Goal: Use online tool/utility: Utilize a website feature to perform a specific function

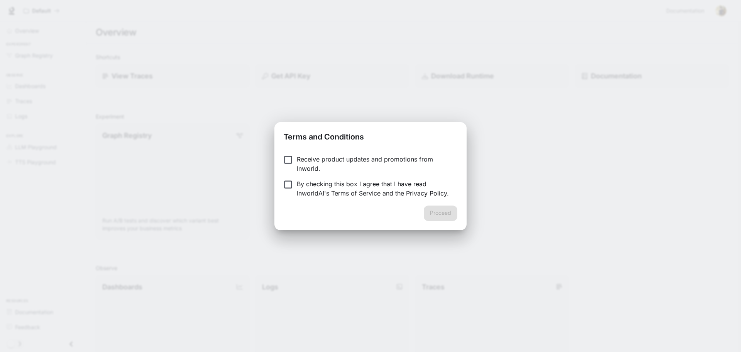
click at [399, 178] on form "Receive product updates and promotions from Inworld. By checking this box I agr…" at bounding box center [371, 175] width 174 height 43
click at [395, 181] on p "By checking this box I agree that I have read InworldAI's Terms of Service and …" at bounding box center [374, 188] width 154 height 19
click at [433, 210] on button "Proceed" at bounding box center [441, 212] width 34 height 15
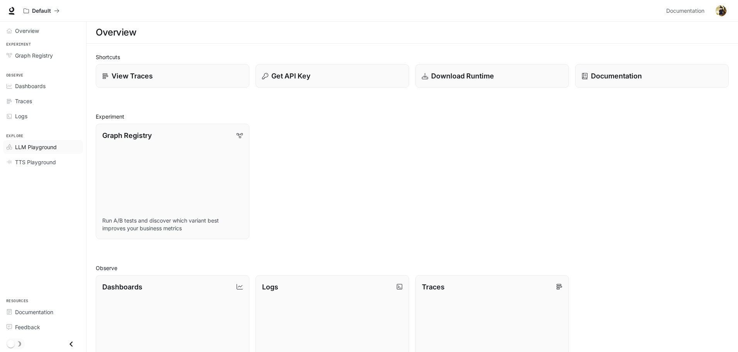
click at [40, 148] on span "LLM Playground" at bounding box center [36, 147] width 42 height 8
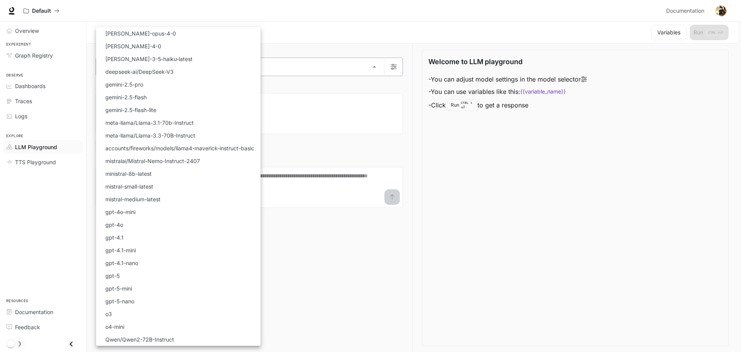
click at [149, 72] on body "Skip to main content Default Documentation Documentation Portal Overview Experi…" at bounding box center [370, 176] width 741 height 352
click at [470, 167] on div at bounding box center [370, 176] width 741 height 352
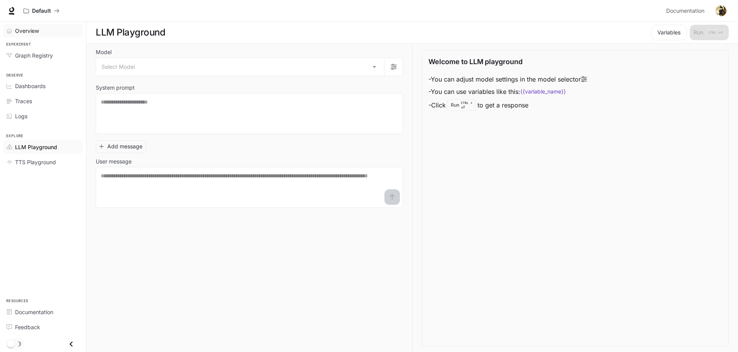
click at [33, 32] on span "Overview" at bounding box center [27, 31] width 24 height 8
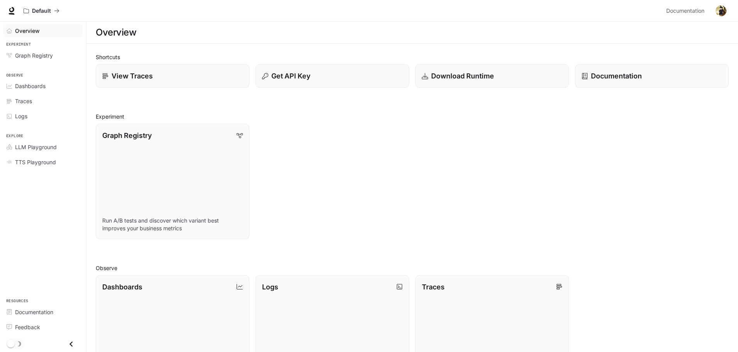
click at [342, 158] on div "Graph Registry Run A/B tests and discover which variant best improves your busi…" at bounding box center [409, 178] width 639 height 122
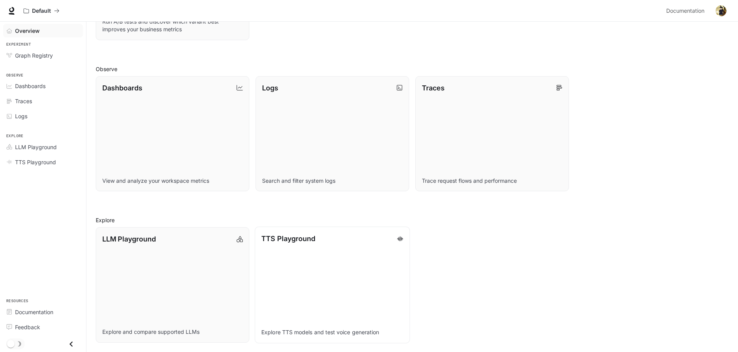
drag, startPoint x: 545, startPoint y: 234, endPoint x: 356, endPoint y: 297, distance: 199.2
click at [542, 234] on div "LLM Playground Explore and compare supported LLMs TTS Playground Explore TTS mo…" at bounding box center [409, 282] width 639 height 122
click at [53, 315] on span "Documentation" at bounding box center [34, 312] width 38 height 8
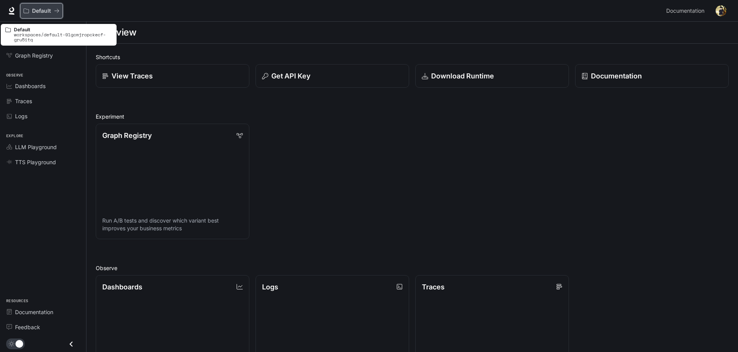
click at [34, 9] on p "Default" at bounding box center [41, 11] width 19 height 7
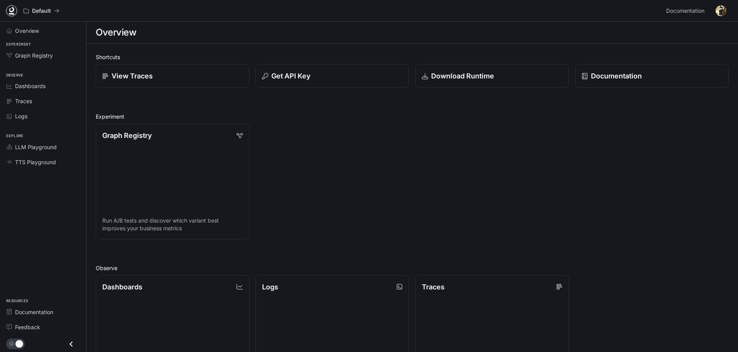
click at [15, 10] on icon at bounding box center [12, 11] width 8 height 8
click at [41, 82] on span "Dashboards" at bounding box center [30, 86] width 31 height 8
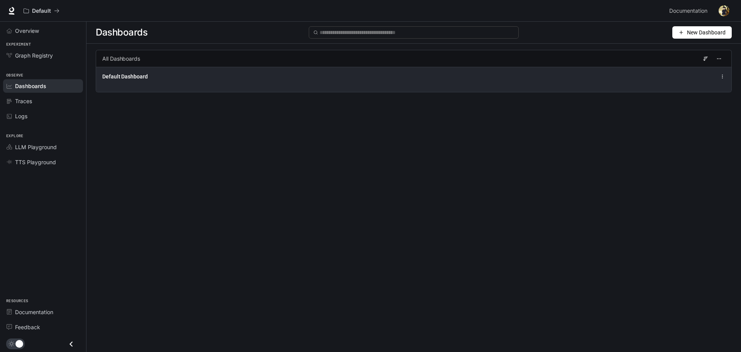
click at [326, 76] on div "Default Dashboard" at bounding box center [283, 77] width 363 height 8
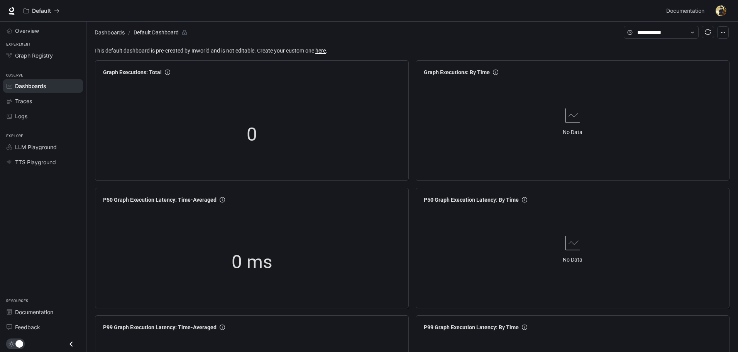
click at [25, 85] on span "Dashboards" at bounding box center [30, 86] width 31 height 8
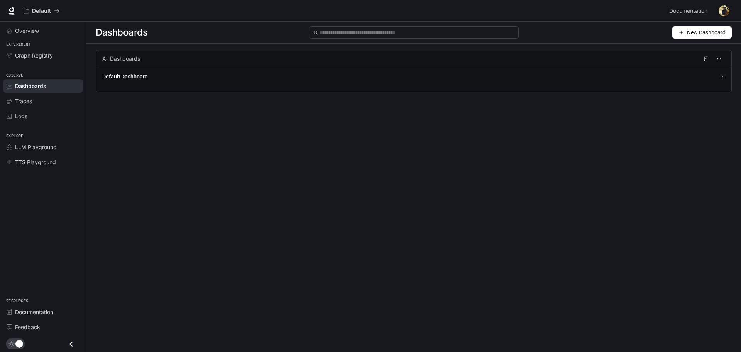
click at [687, 33] on button "New Dashboard" at bounding box center [702, 32] width 59 height 12
click at [688, 49] on div "Create dashboard" at bounding box center [693, 49] width 64 height 8
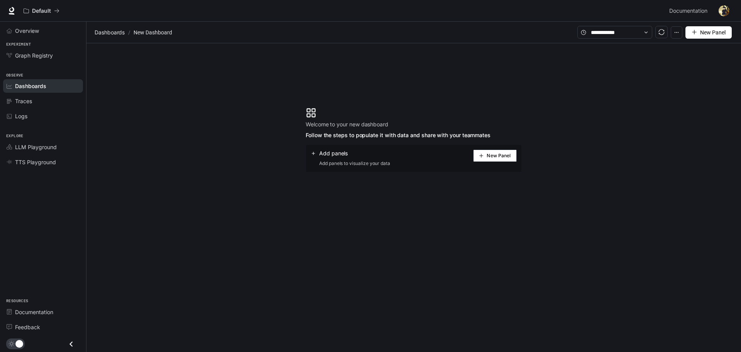
click at [492, 156] on span "New Panel" at bounding box center [499, 156] width 24 height 4
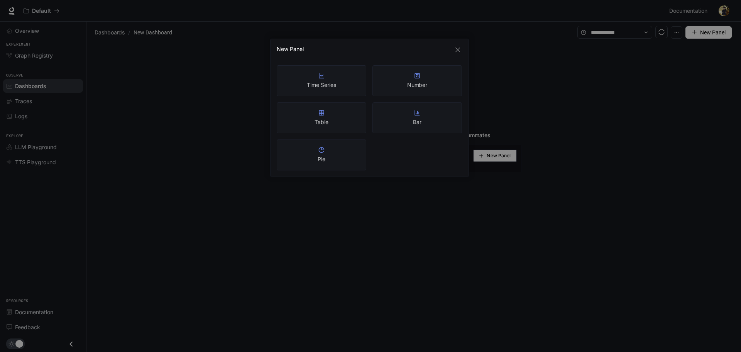
click at [536, 105] on div "New Panel Time Series Number Table Bar Pie" at bounding box center [370, 176] width 741 height 352
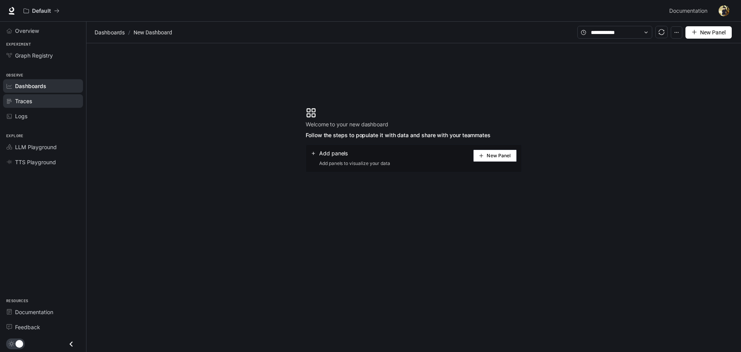
click at [29, 103] on span "Traces" at bounding box center [23, 101] width 17 height 8
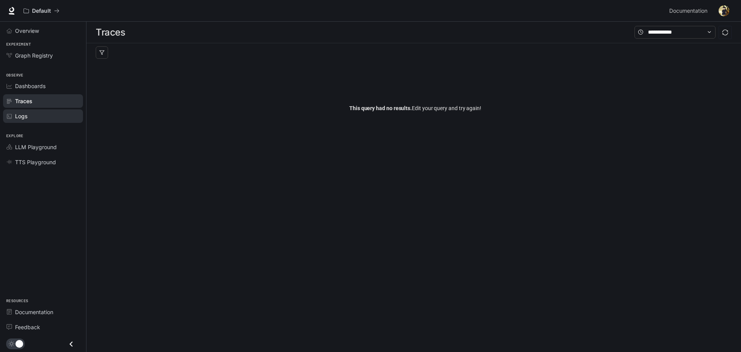
click at [23, 116] on span "Logs" at bounding box center [21, 116] width 12 height 8
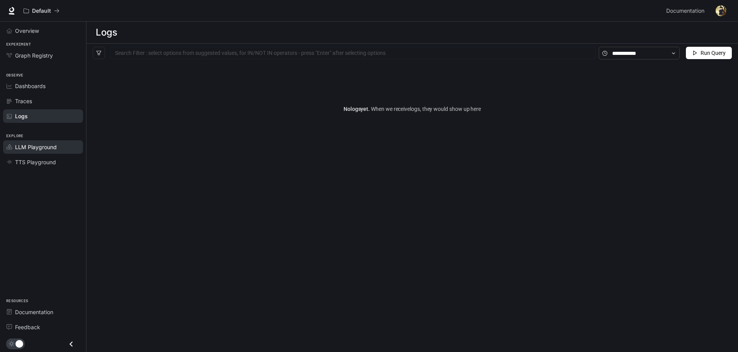
click at [44, 152] on link "LLM Playground" at bounding box center [43, 147] width 80 height 14
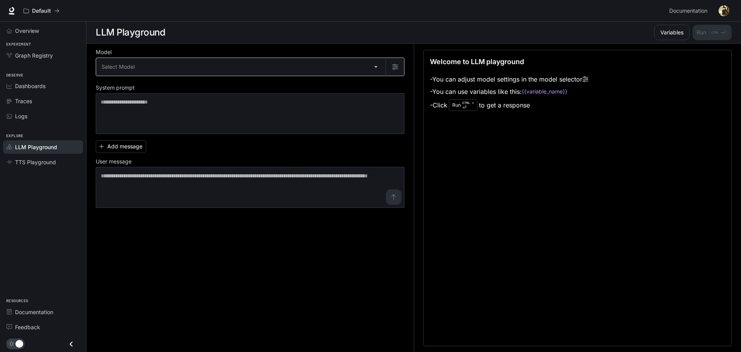
click at [156, 63] on body "Skip to main content Default Documentation Documentation Portal Overview Experi…" at bounding box center [370, 176] width 741 height 352
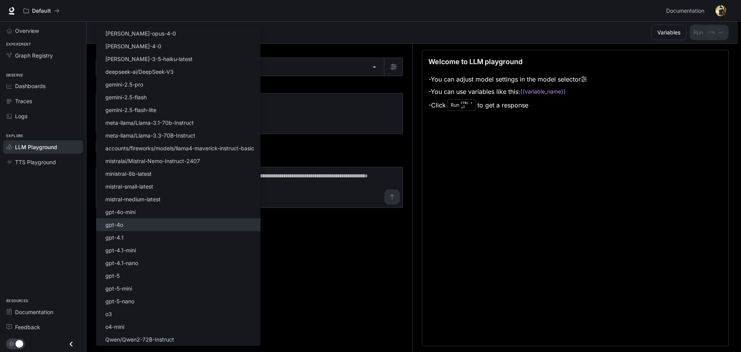
click at [128, 224] on li "gpt-4o" at bounding box center [178, 224] width 164 height 13
type input "******"
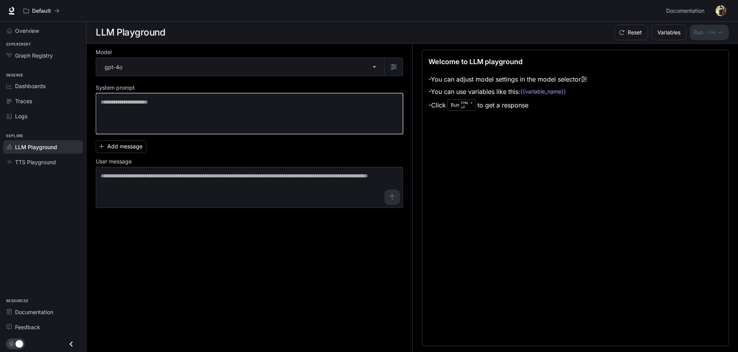
click at [208, 107] on textarea at bounding box center [249, 113] width 297 height 31
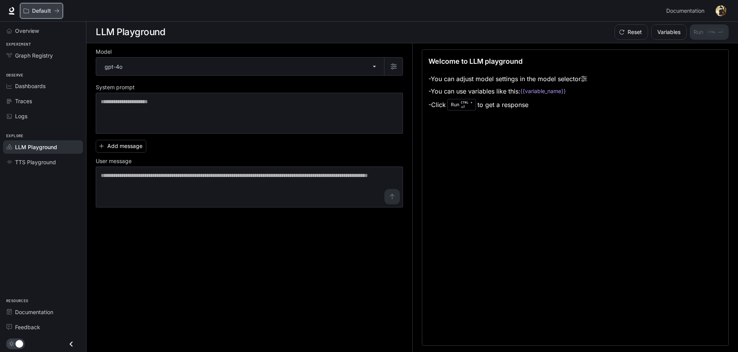
click at [27, 10] on icon "All workspaces" at bounding box center [26, 10] width 5 height 5
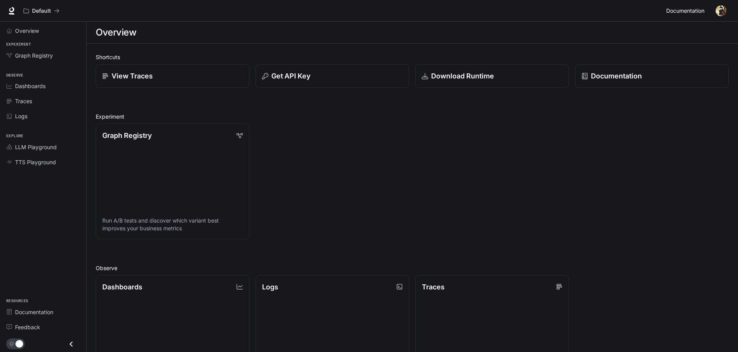
click at [695, 12] on span "Documentation" at bounding box center [685, 11] width 38 height 10
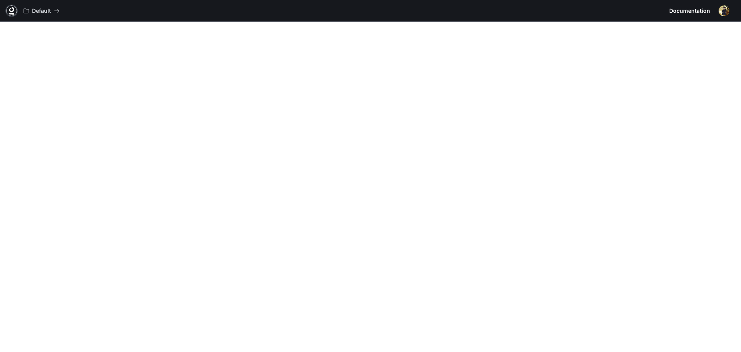
click at [9, 12] on icon at bounding box center [12, 11] width 8 height 8
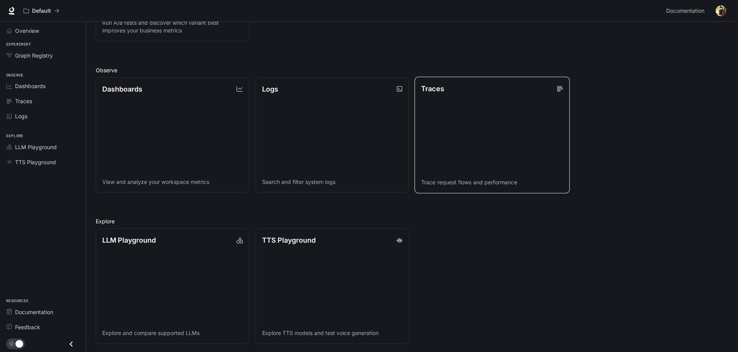
scroll to position [199, 0]
click at [68, 346] on icon "Close drawer" at bounding box center [71, 344] width 10 height 10
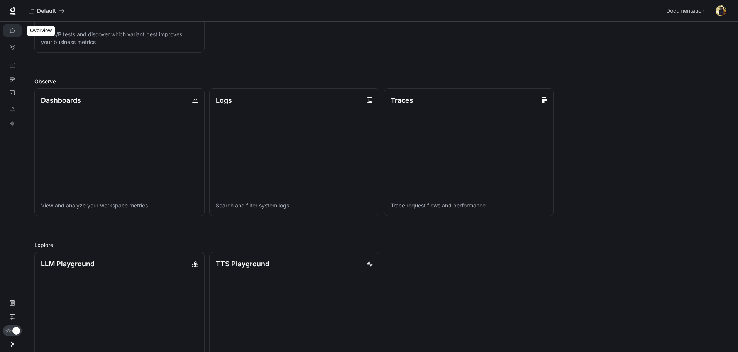
click at [15, 33] on link "Overview" at bounding box center [12, 30] width 19 height 12
click at [14, 33] on icon "Overview" at bounding box center [12, 30] width 5 height 5
click at [14, 340] on icon "Open drawer" at bounding box center [12, 344] width 10 height 10
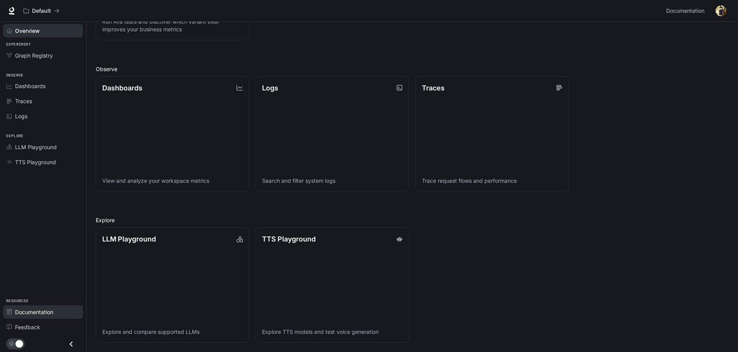
click at [23, 313] on span "Documentation" at bounding box center [34, 312] width 38 height 8
click at [34, 326] on span "Feedback" at bounding box center [27, 327] width 25 height 8
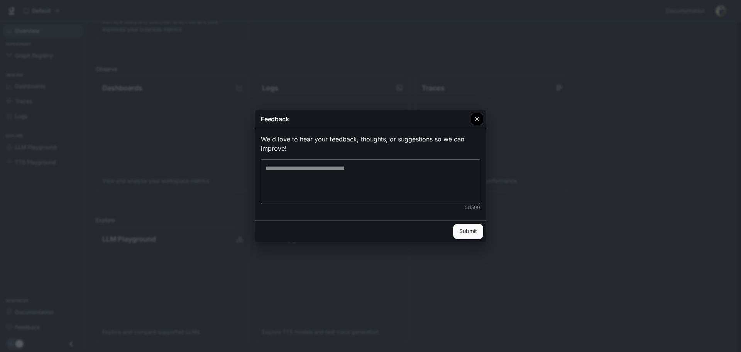
click at [478, 125] on div "button" at bounding box center [477, 119] width 12 height 12
